Goal: Transaction & Acquisition: Purchase product/service

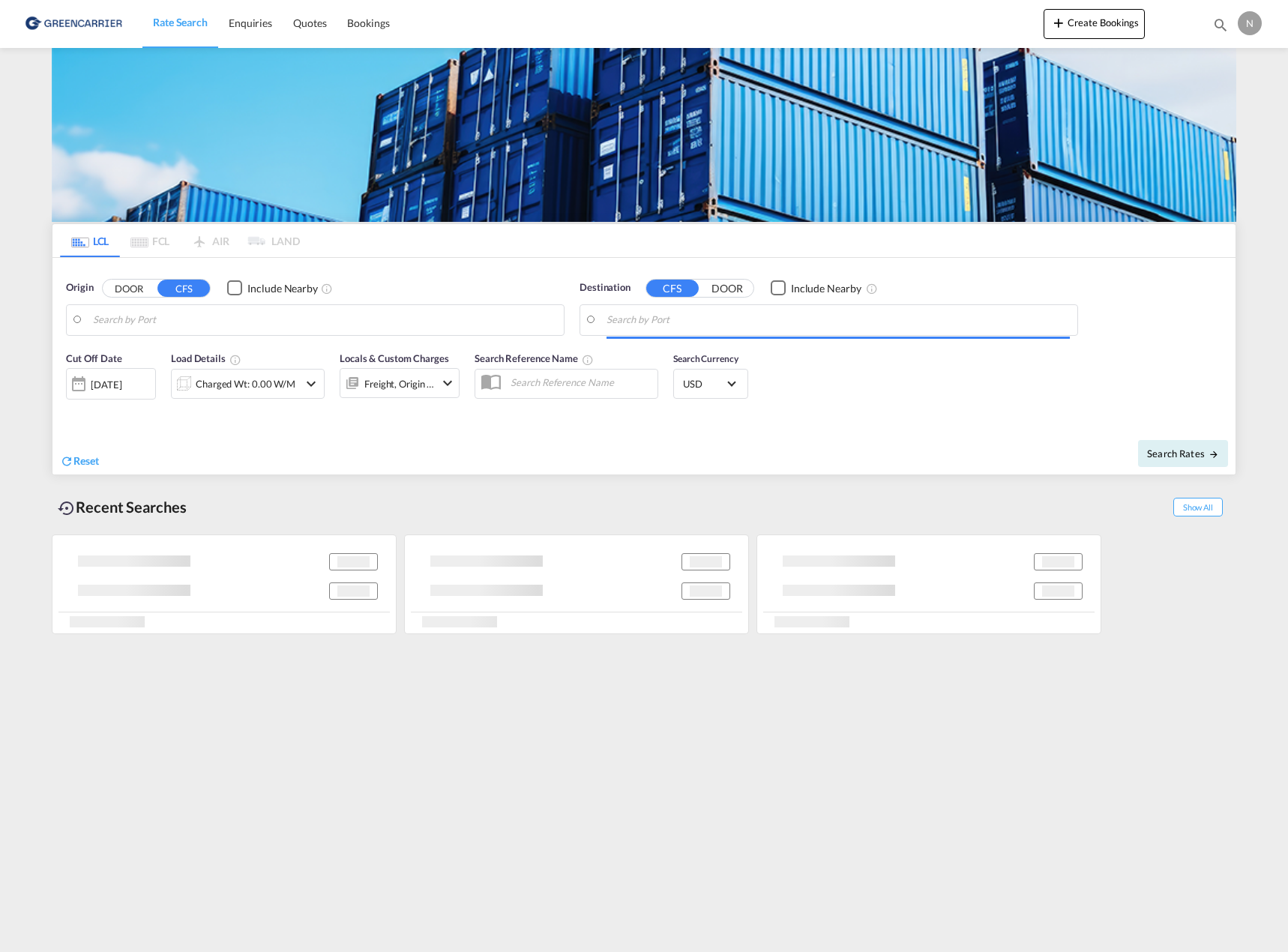
type input "DK-[STREET_ADDRESS] [GEOGRAPHIC_DATA], [GEOGRAPHIC_DATA], [GEOGRAPHIC_DATA], [G…"
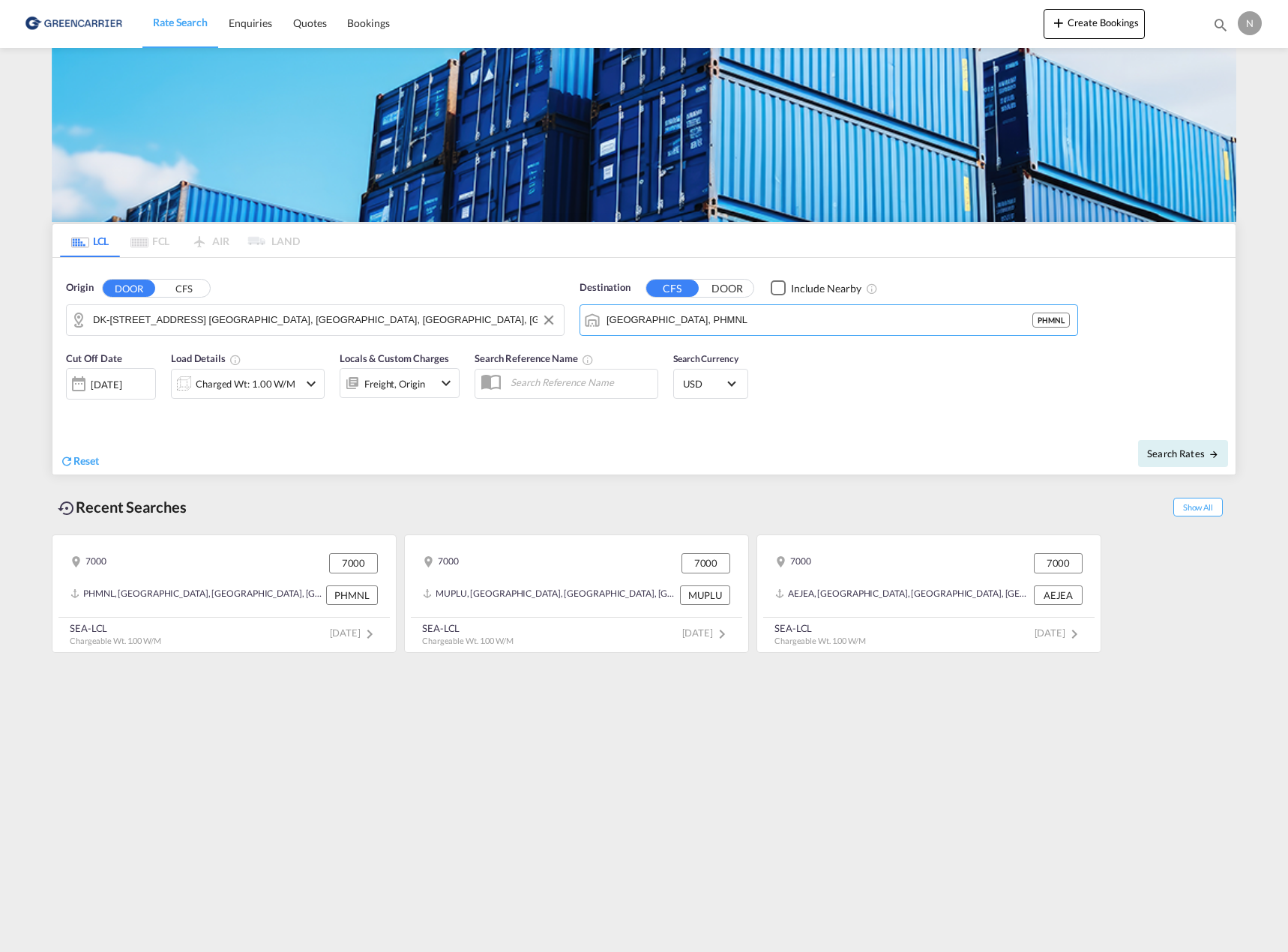
drag, startPoint x: 676, startPoint y: 314, endPoint x: 544, endPoint y: 314, distance: 132.0
click at [545, 314] on div "Origin DOOR CFS DK-7000, Boegeskov, Boerup, Bredstr. [GEOGRAPHIC_DATA], [GEOGRA…" at bounding box center [644, 301] width 1183 height 85
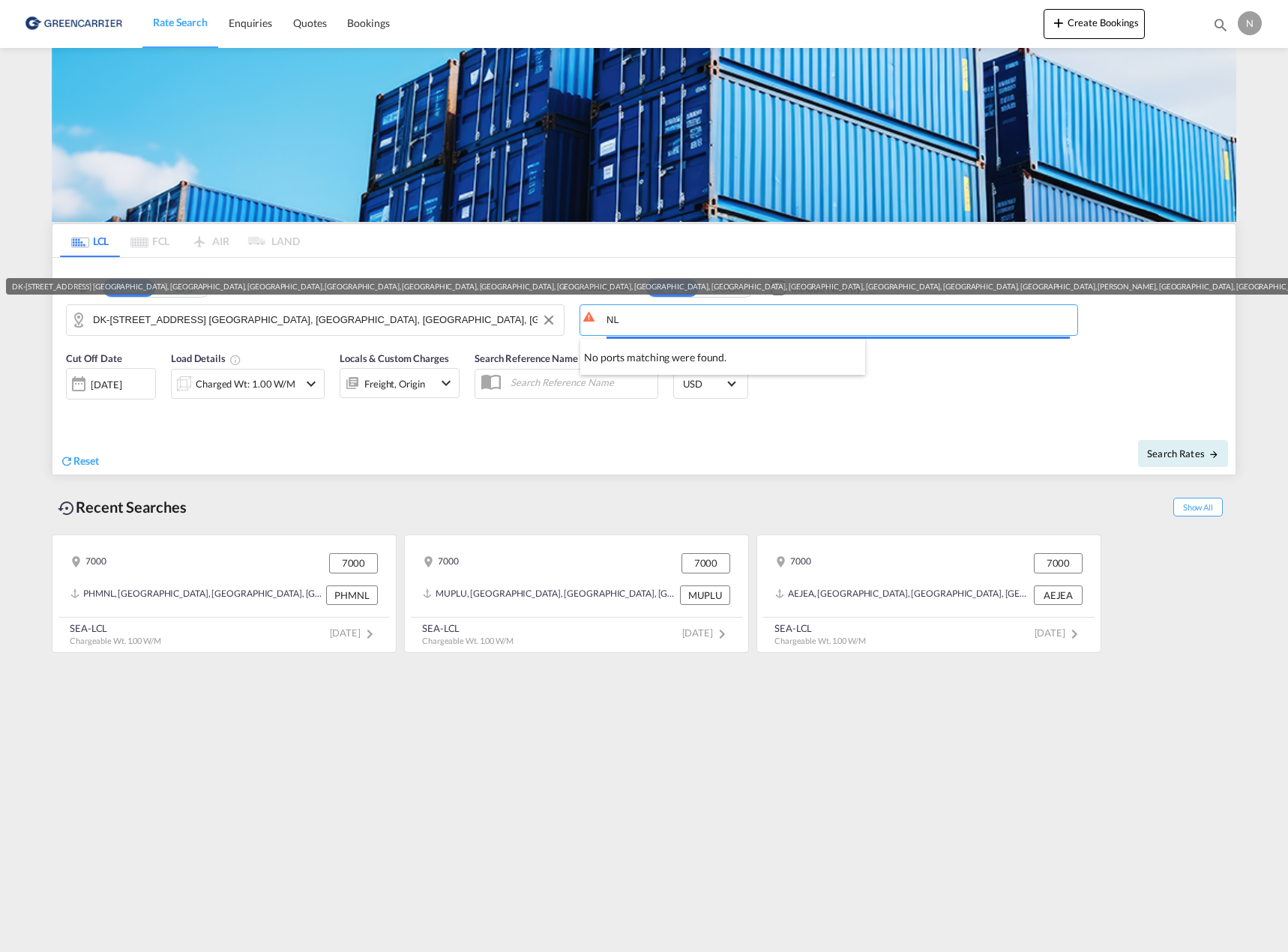
type input "L"
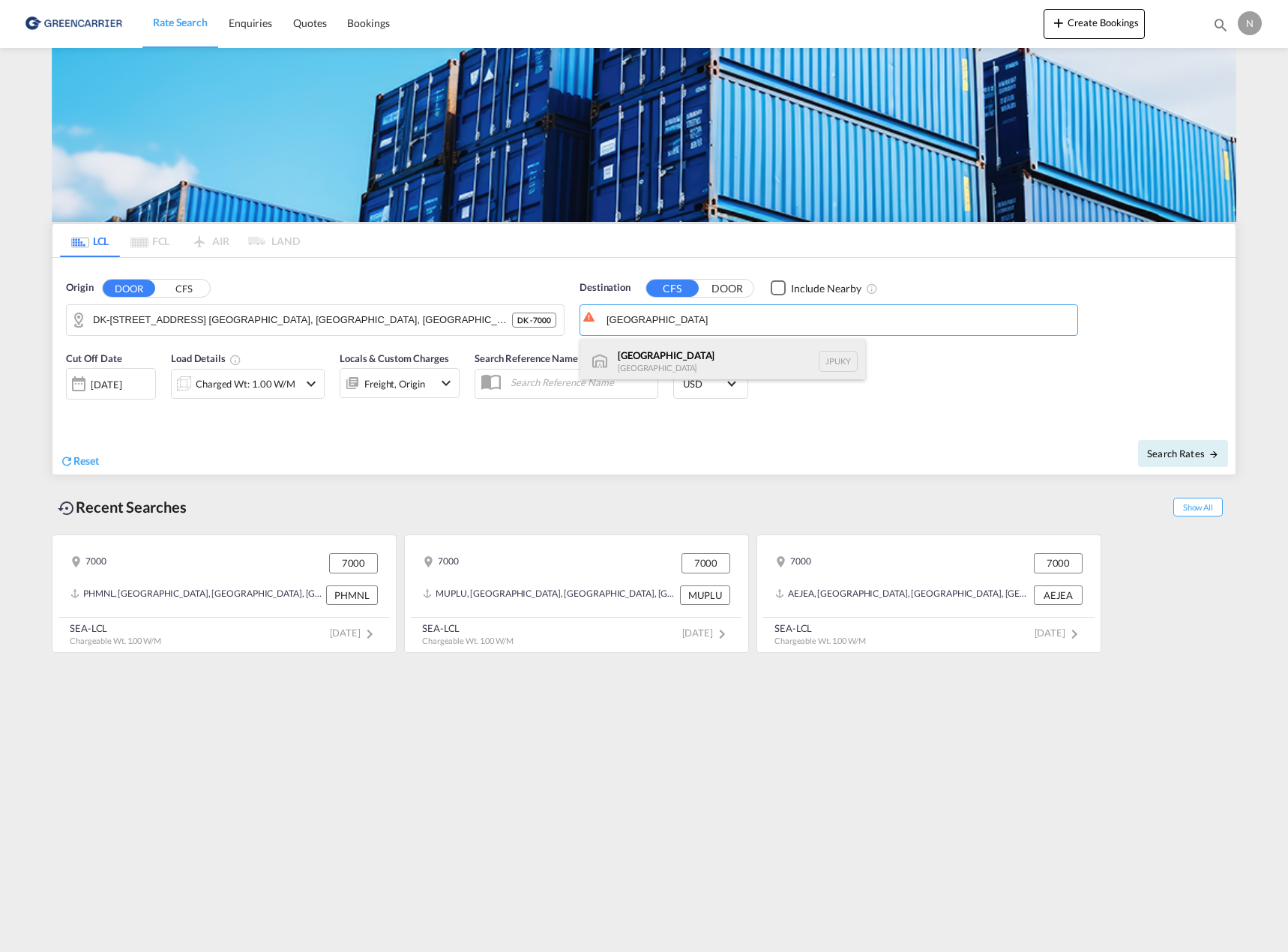
click at [674, 349] on div "[GEOGRAPHIC_DATA] [GEOGRAPHIC_DATA] JPUKY" at bounding box center [722, 361] width 285 height 45
type input "[GEOGRAPHIC_DATA], JPUKY"
click at [299, 387] on div "Charged Wt: 1.00 W/M" at bounding box center [248, 384] width 154 height 30
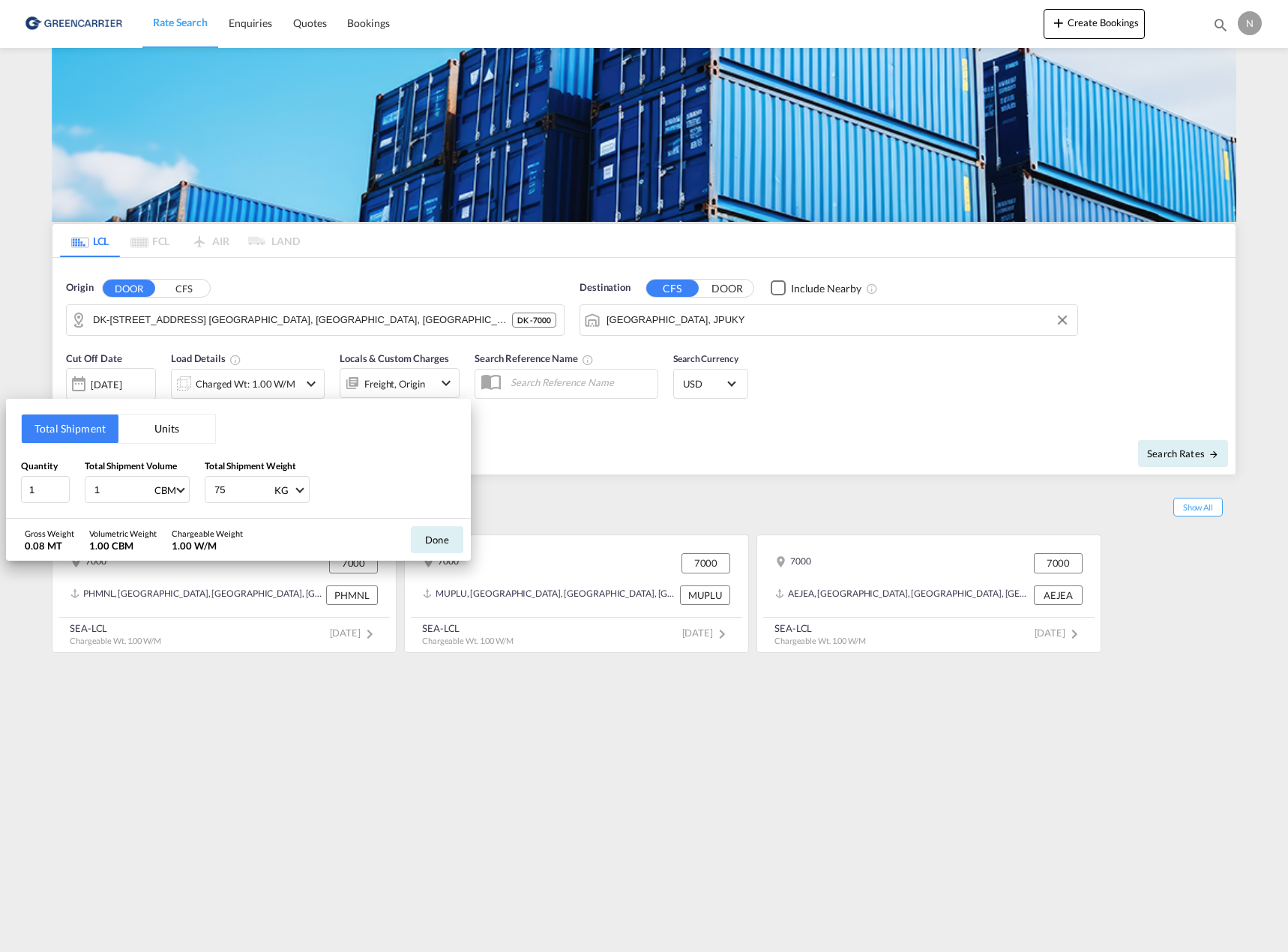
drag, startPoint x: 241, startPoint y: 484, endPoint x: 206, endPoint y: 491, distance: 35.7
click at [206, 491] on div "75 KG KG LB" at bounding box center [257, 489] width 105 height 27
type input "180"
drag, startPoint x: 122, startPoint y: 491, endPoint x: 46, endPoint y: 492, distance: 76.0
click at [46, 492] on div "Quantity 1 Total Shipment Volume 1 CBM CBM CFT Total Shipment Weight 180 KG KG …" at bounding box center [239, 481] width 435 height 45
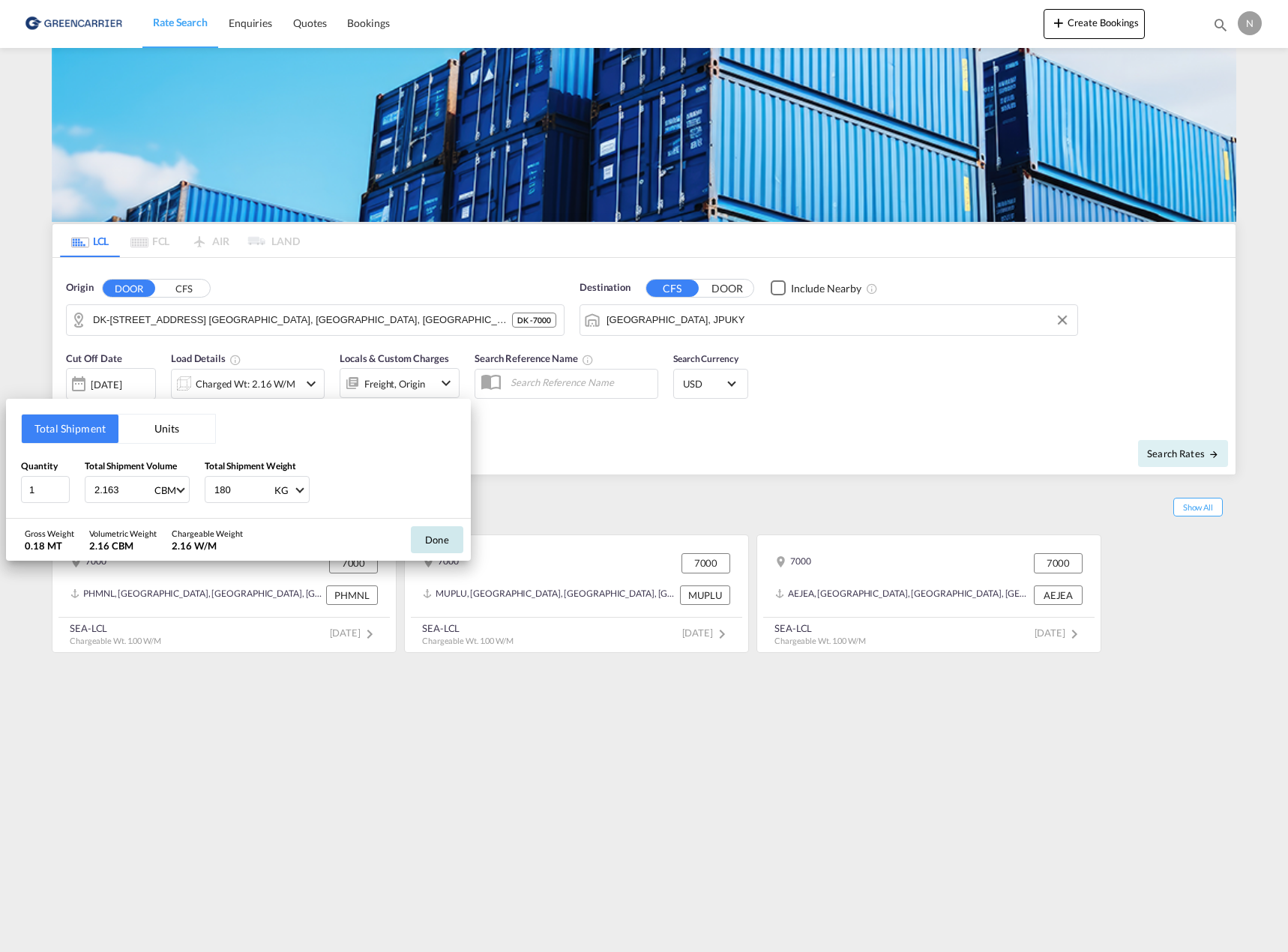
type input "2.163"
click at [453, 541] on button "Done" at bounding box center [436, 540] width 53 height 27
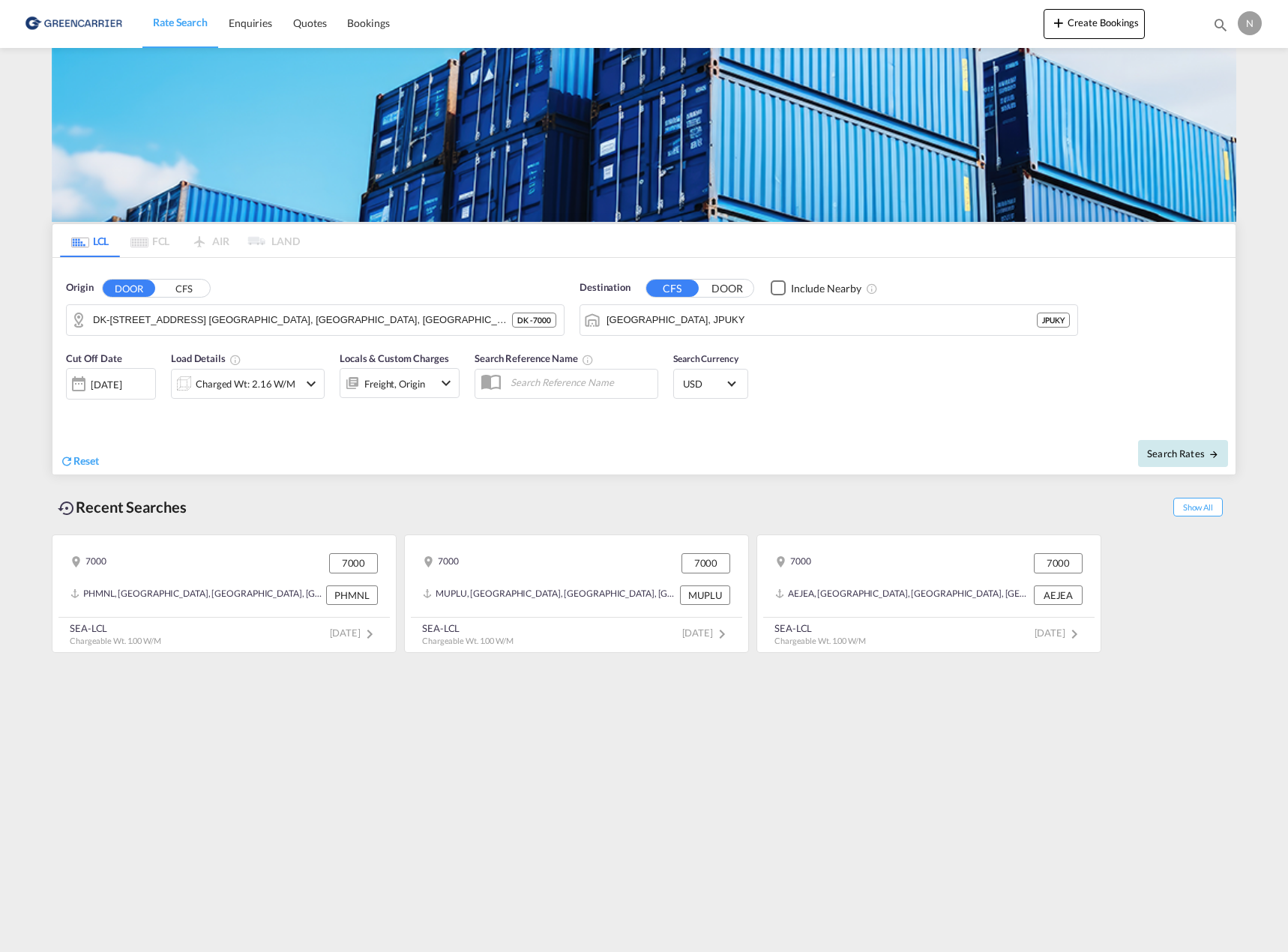
click at [1190, 457] on span "Search Rates" at bounding box center [1183, 452] width 72 height 12
type input "7000 to JPUKY / [DATE]"
